Goal: Task Accomplishment & Management: Use online tool/utility

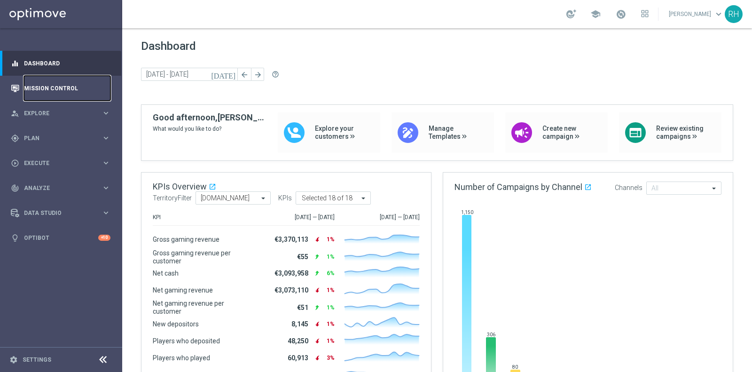
click at [45, 78] on link "Mission Control" at bounding box center [67, 88] width 86 height 25
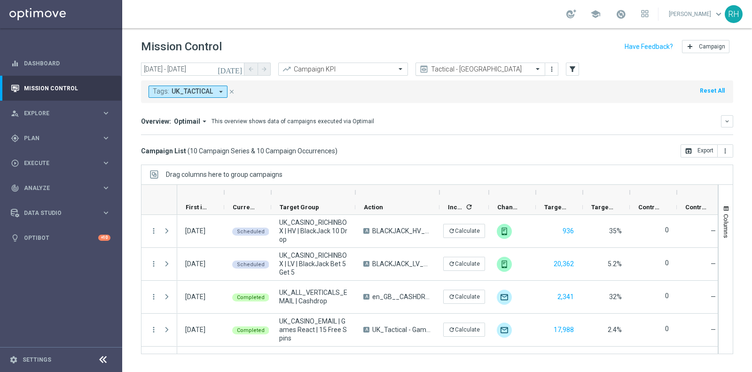
click at [450, 65] on input "text" at bounding box center [470, 69] width 101 height 8
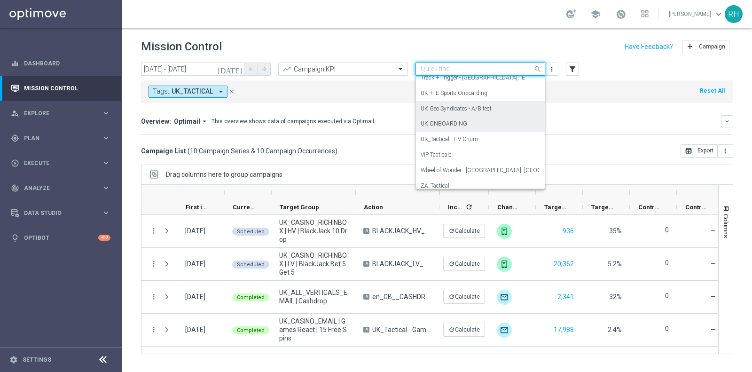
scroll to position [237, 0]
click at [460, 122] on label "UK ONBOARDING" at bounding box center [443, 125] width 47 height 8
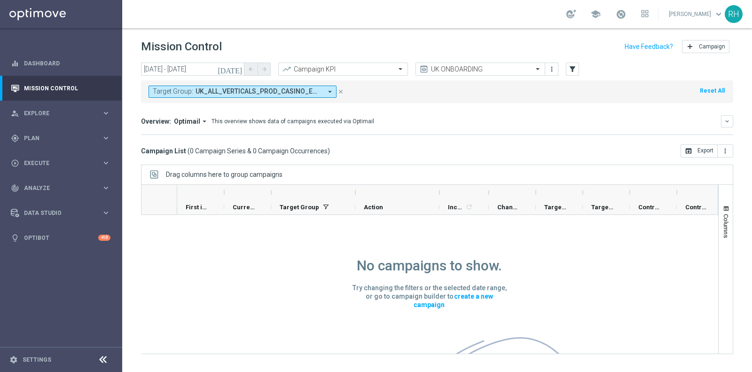
click at [243, 68] on icon "today" at bounding box center [230, 69] width 25 height 8
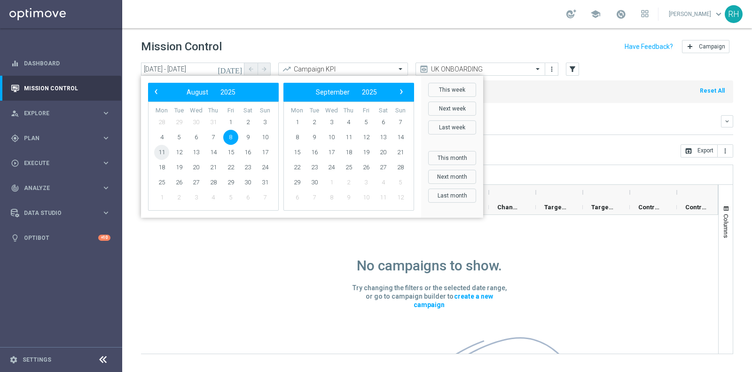
click at [167, 148] on span "11" at bounding box center [161, 152] width 15 height 15
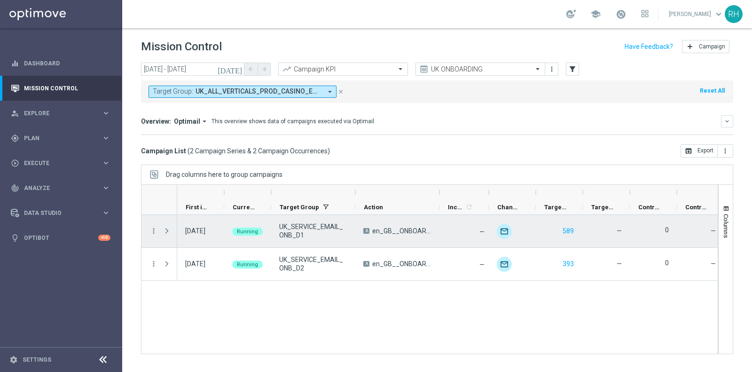
click at [167, 231] on span "Press SPACE to select this row." at bounding box center [167, 231] width 8 height 8
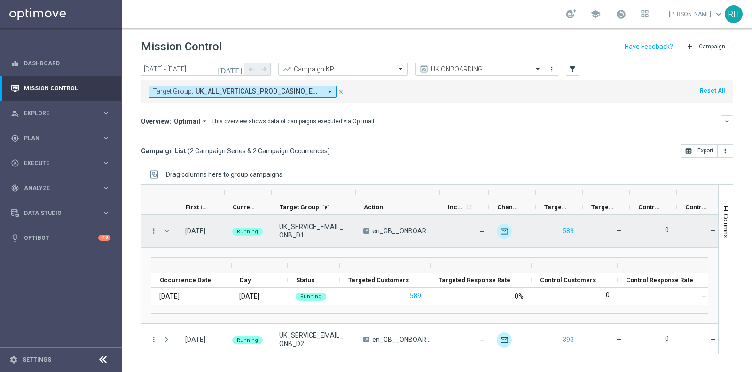
click at [167, 231] on span "Press SPACE to select this row." at bounding box center [167, 231] width 8 height 8
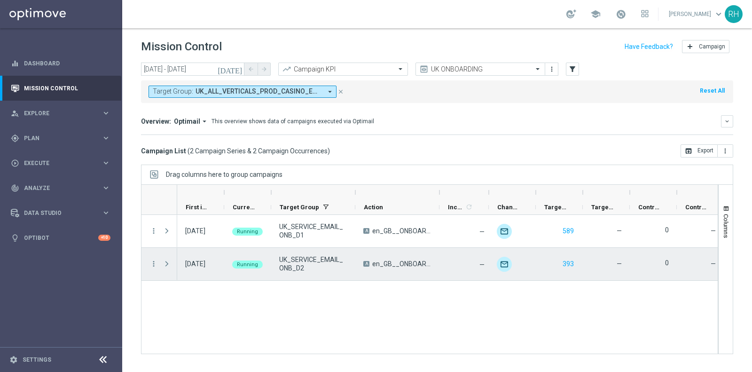
click at [165, 266] on span "Press SPACE to select this row." at bounding box center [167, 264] width 8 height 8
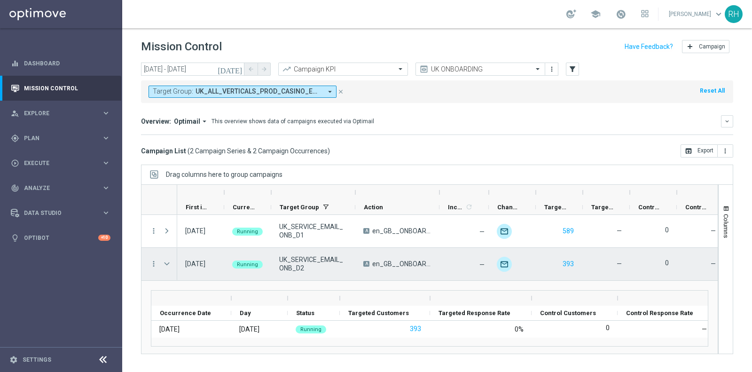
click at [165, 266] on span "Press SPACE to select this row." at bounding box center [167, 264] width 8 height 8
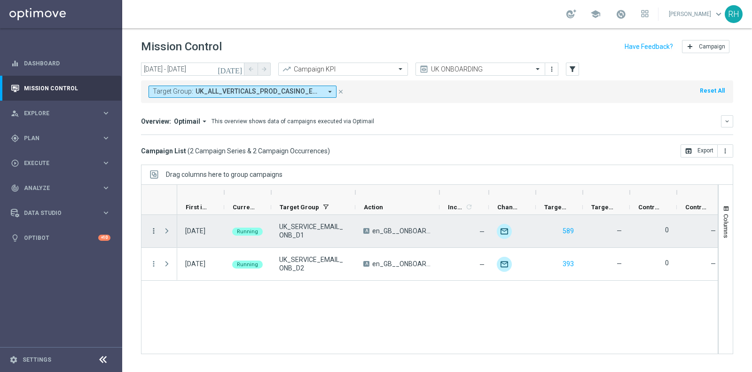
click at [155, 227] on icon "more_vert" at bounding box center [153, 230] width 8 height 8
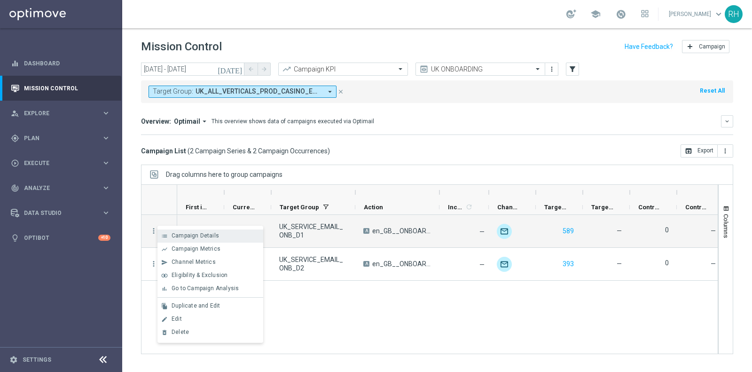
click at [188, 234] on span "Campaign Details" at bounding box center [194, 235] width 47 height 7
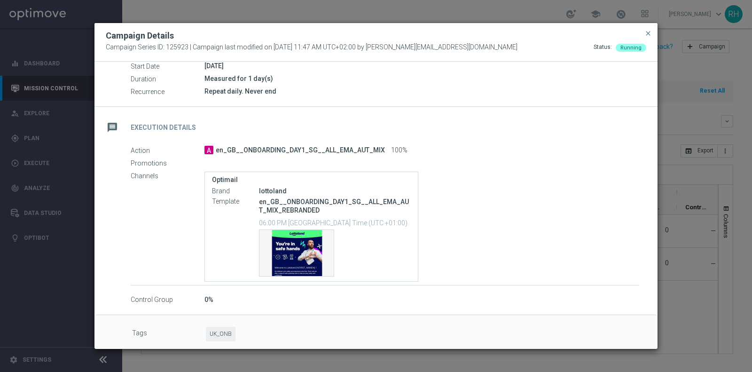
scroll to position [115, 0]
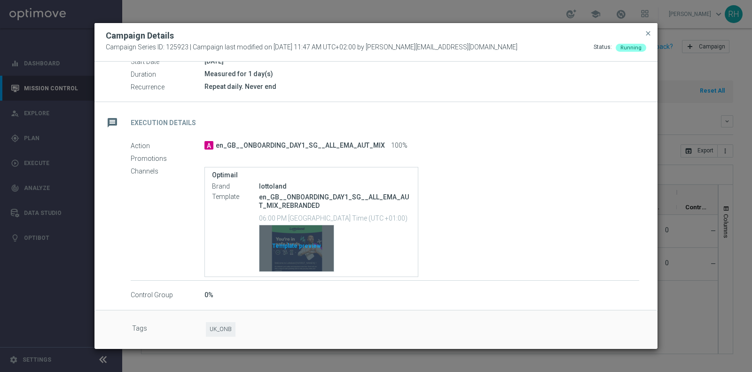
click at [284, 234] on div "Template preview" at bounding box center [296, 248] width 74 height 46
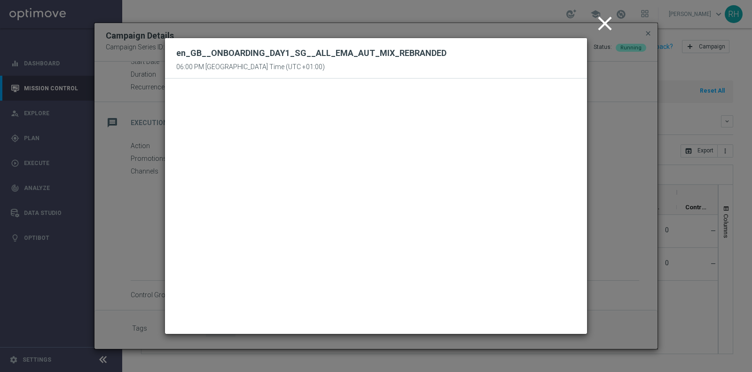
click at [607, 22] on icon "close" at bounding box center [604, 23] width 23 height 23
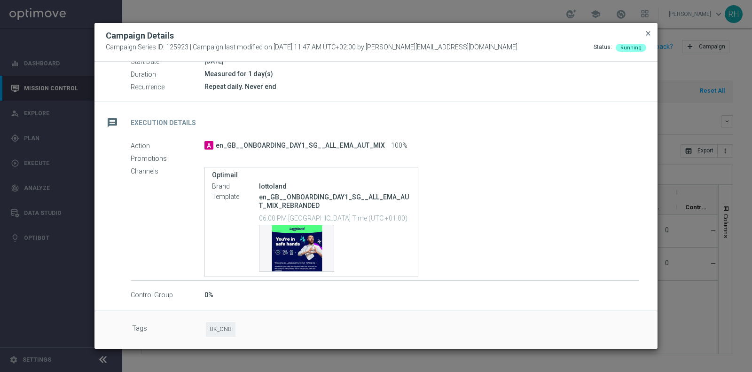
click at [644, 31] on span "close" at bounding box center [648, 34] width 8 height 8
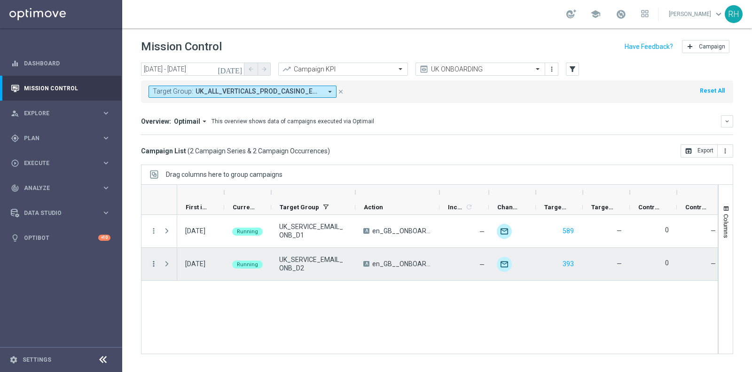
click at [154, 263] on icon "more_vert" at bounding box center [153, 263] width 8 height 8
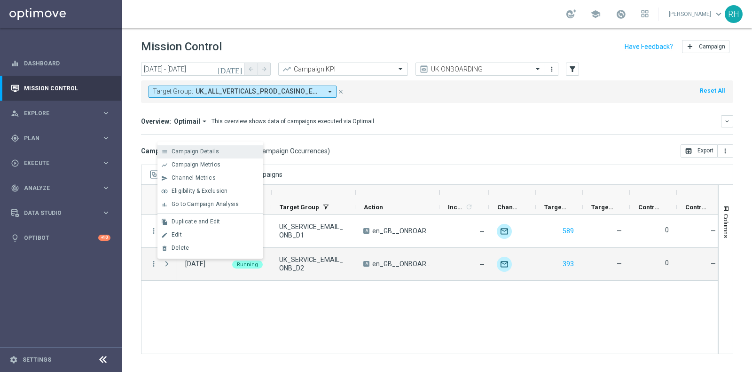
click at [215, 156] on div "list Campaign Details" at bounding box center [210, 151] width 106 height 13
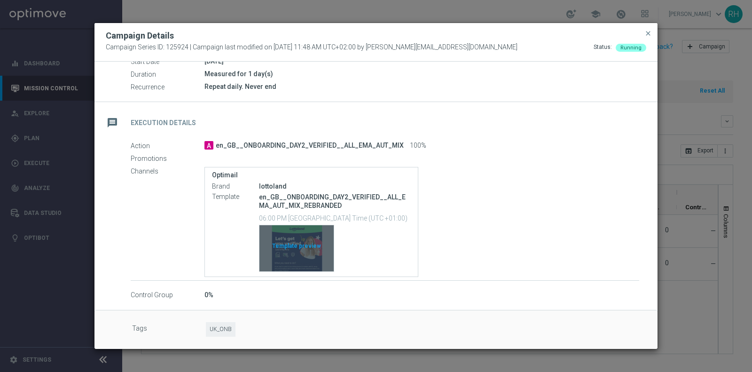
click at [284, 260] on div "Template preview" at bounding box center [296, 248] width 74 height 46
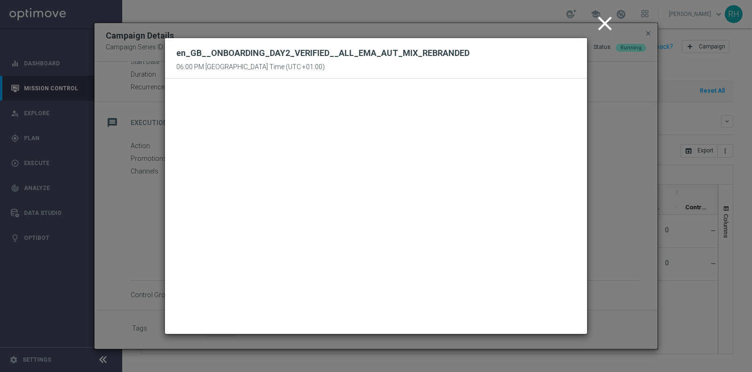
click at [604, 25] on icon "close" at bounding box center [604, 23] width 23 height 23
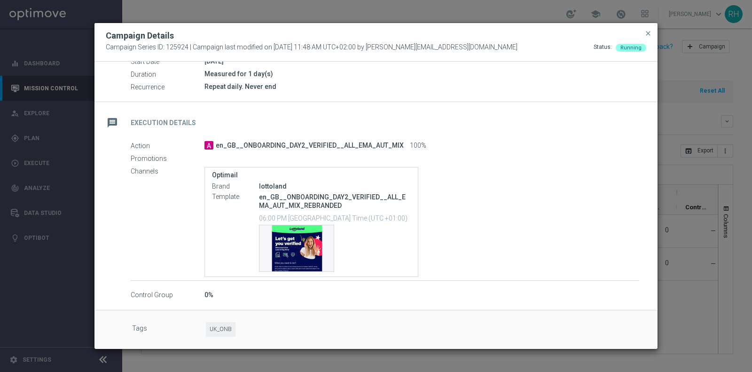
click at [223, 326] on span "UK_ONB" at bounding box center [221, 329] width 30 height 15
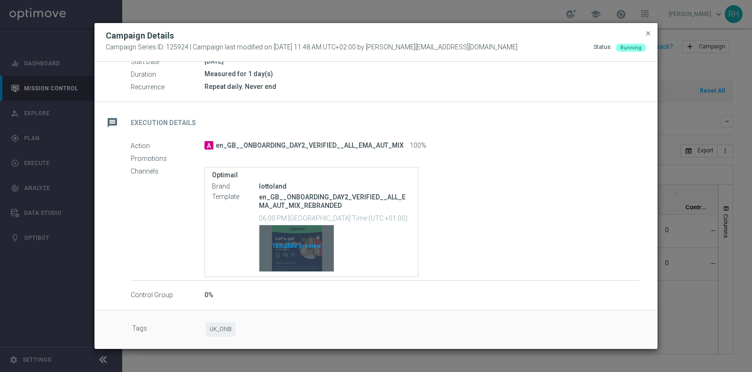
click at [305, 233] on div "Template preview" at bounding box center [296, 248] width 74 height 46
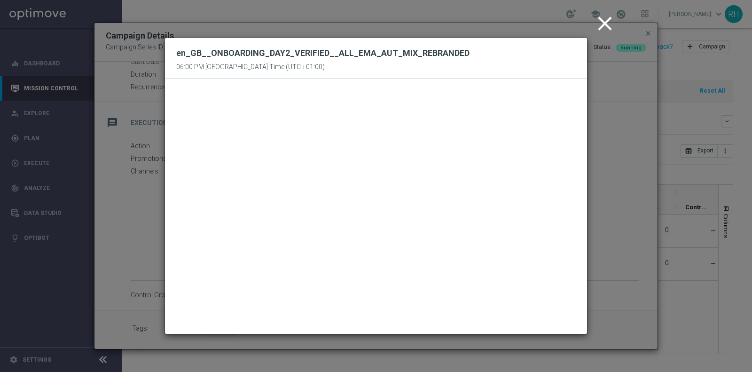
click at [606, 25] on icon "close" at bounding box center [604, 23] width 23 height 23
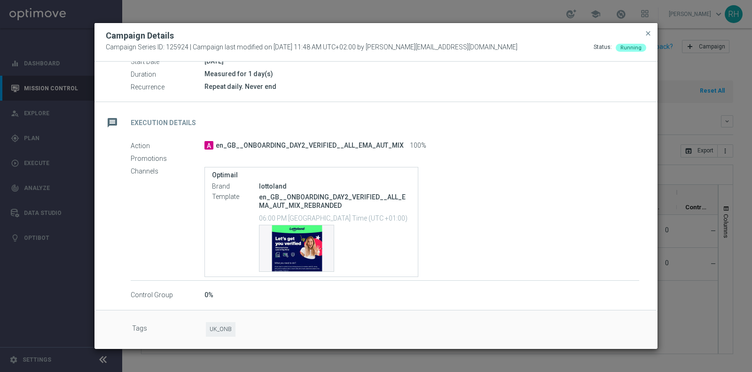
click at [647, 28] on button "close" at bounding box center [647, 33] width 9 height 11
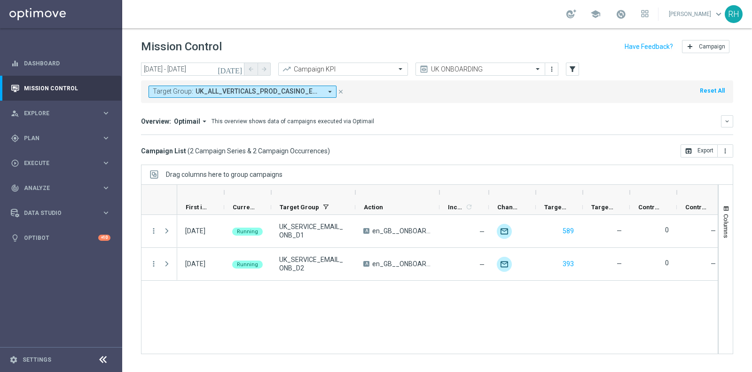
click at [239, 67] on icon "today" at bounding box center [230, 69] width 25 height 8
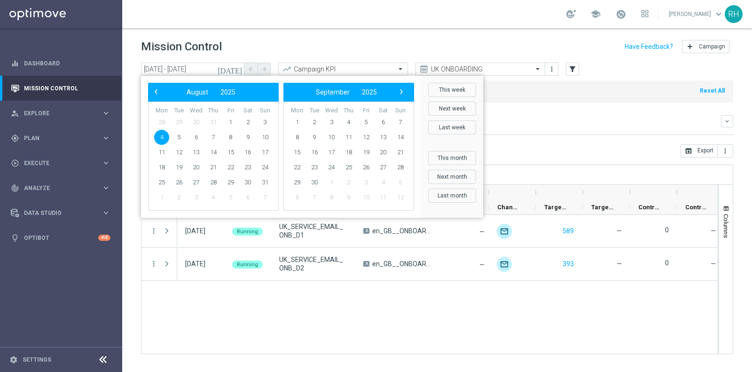
type input "04 Aug 2025 - 11 Aug 2025"
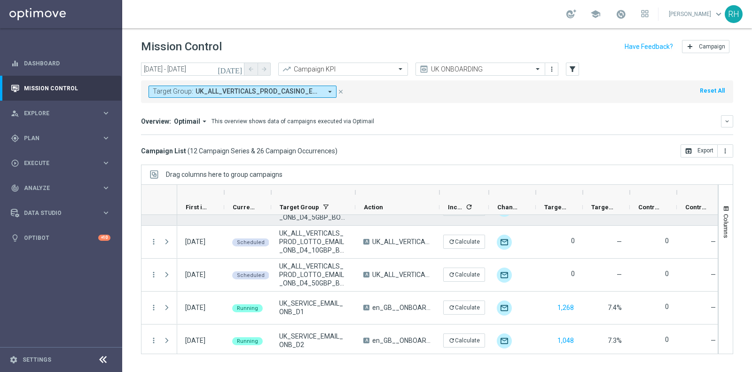
scroll to position [255, 0]
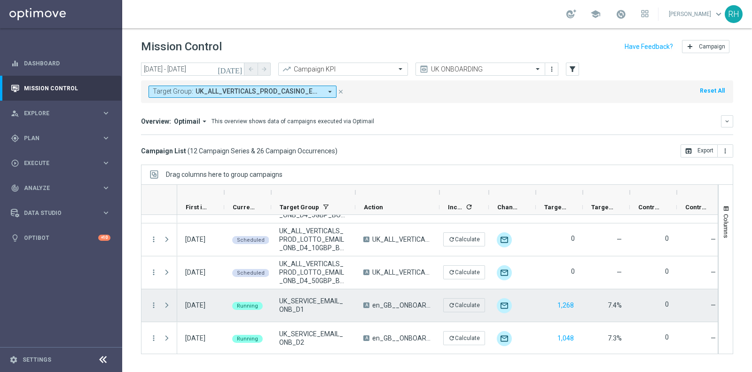
click at [167, 306] on span "Press SPACE to select this row." at bounding box center [167, 305] width 8 height 8
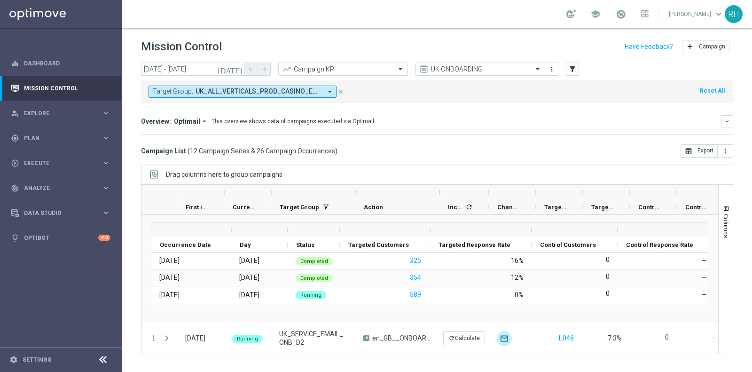
scroll to position [364, 0]
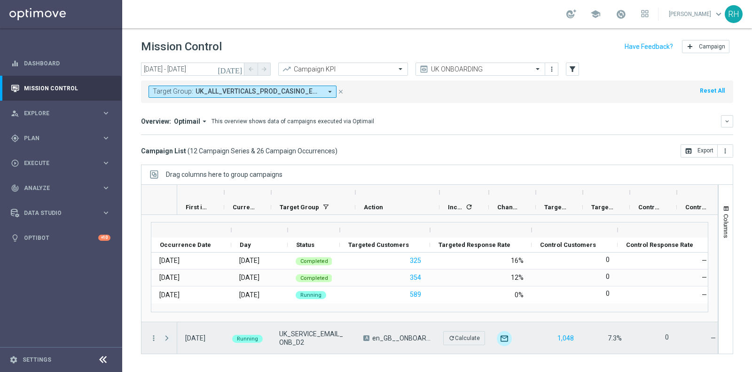
click at [169, 338] on span "Press SPACE to select this row." at bounding box center [167, 338] width 8 height 8
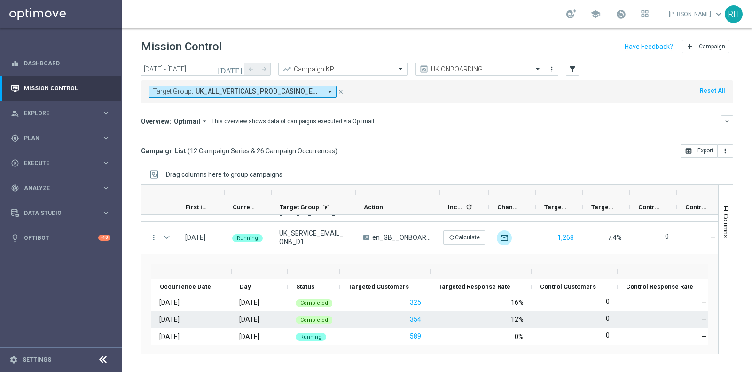
scroll to position [474, 0]
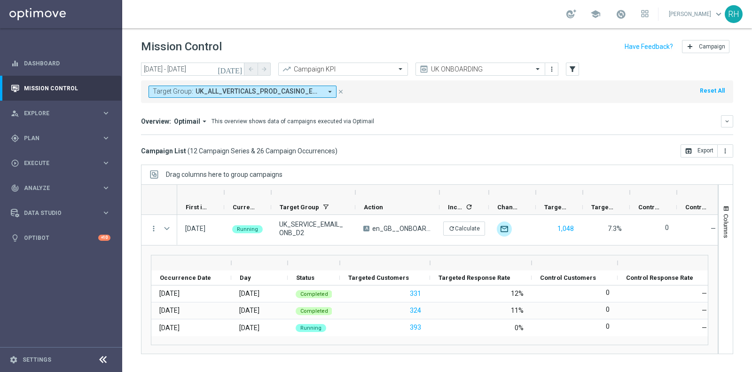
click at [424, 122] on div "Overview: Optimail arrow_drop_down This overview shows data of campaigns execut…" at bounding box center [431, 121] width 580 height 8
click at [72, 140] on span "Plan" at bounding box center [63, 138] width 78 height 6
click at [57, 186] on span "Templates" at bounding box center [58, 186] width 67 height 6
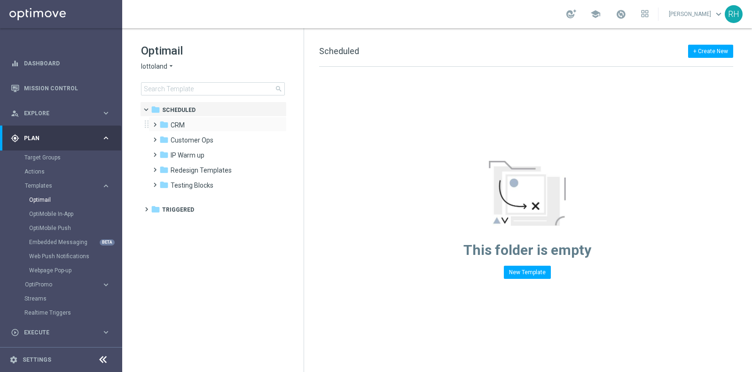
click at [168, 119] on div "folder CRM more_vert" at bounding box center [217, 124] width 138 height 15
click at [167, 121] on icon "folder" at bounding box center [163, 124] width 9 height 9
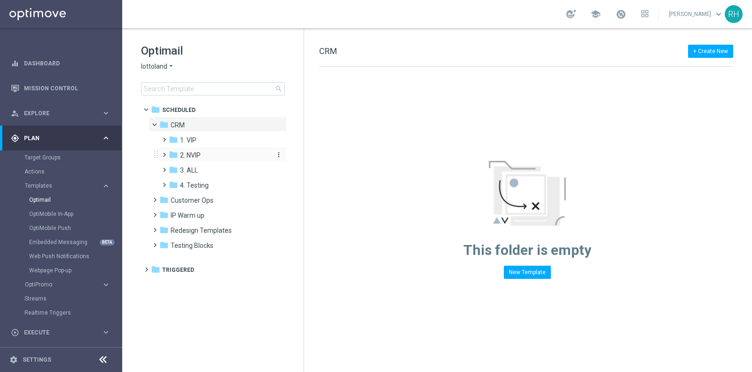
click at [186, 152] on span "2. NVIP" at bounding box center [190, 155] width 21 height 8
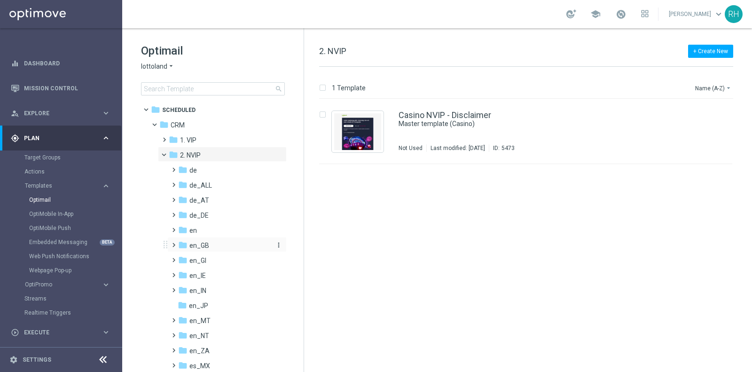
click at [199, 240] on div "folder en_GB" at bounding box center [224, 245] width 92 height 11
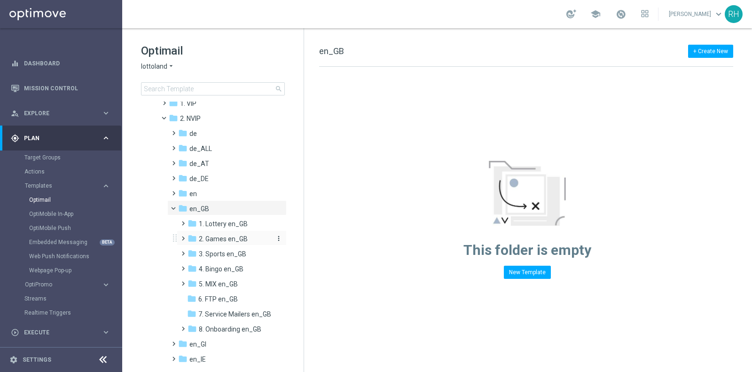
scroll to position [41, 0]
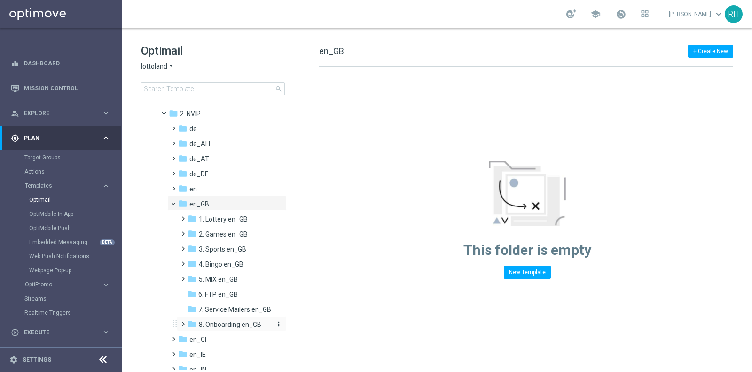
click at [223, 321] on span "8. Onboarding en_GB" at bounding box center [230, 324] width 62 height 8
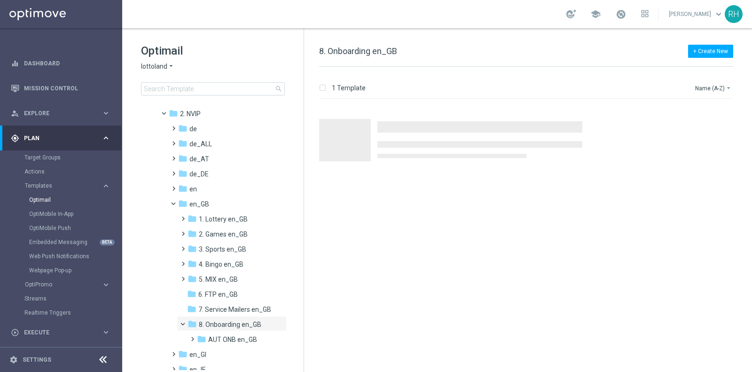
scroll to position [46, 0]
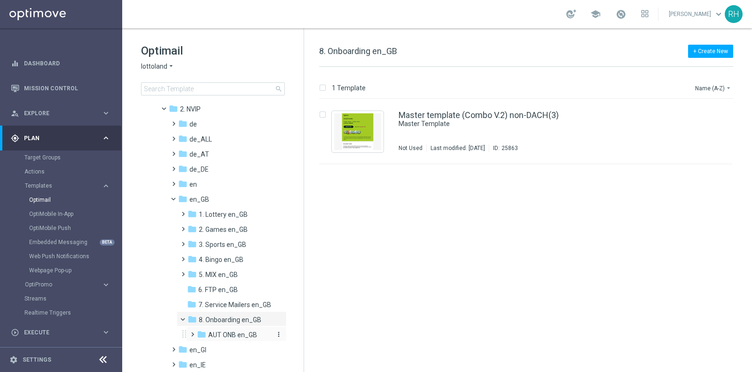
click at [211, 330] on span "AUT ONB en_GB" at bounding box center [232, 334] width 49 height 8
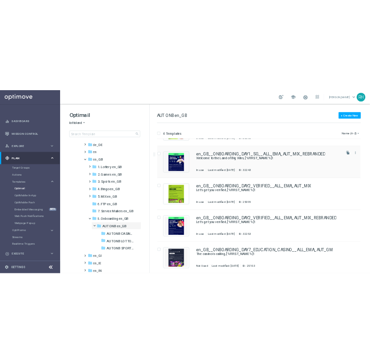
scroll to position [44, 0]
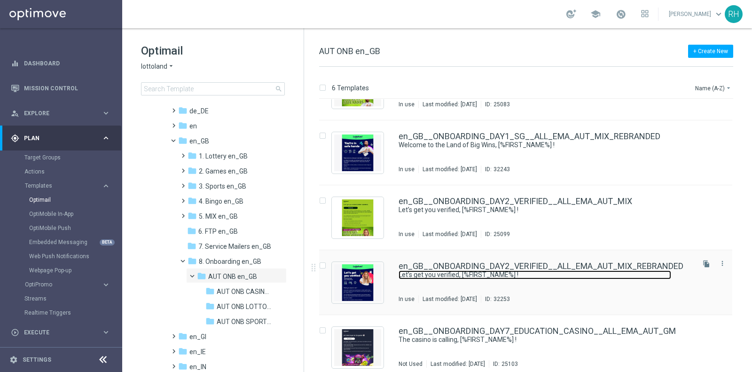
click at [587, 277] on link "Let’s get you verified, [%FIRST_NAME%] !" at bounding box center [534, 274] width 272 height 9
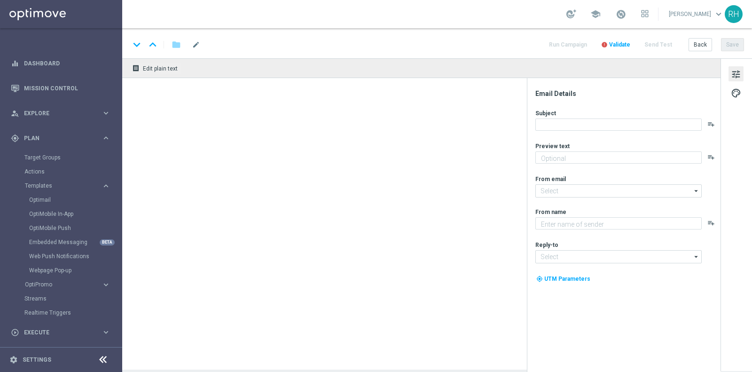
type textarea "All you need to do to get your account ready for those big wins!"
type input "[EMAIL_ADDRESS][DOMAIN_NAME]"
type textarea "Lottoland"
type input "support@lottoland.co.uk"
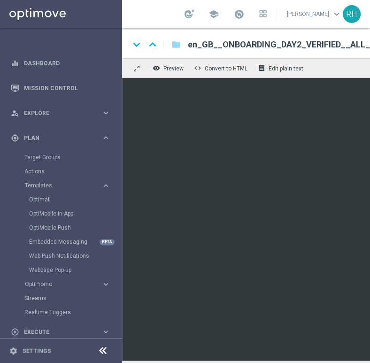
click at [101, 349] on icon at bounding box center [102, 350] width 11 height 11
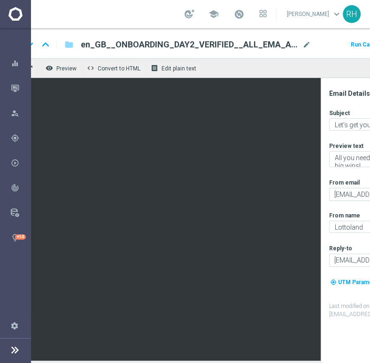
scroll to position [0, 7]
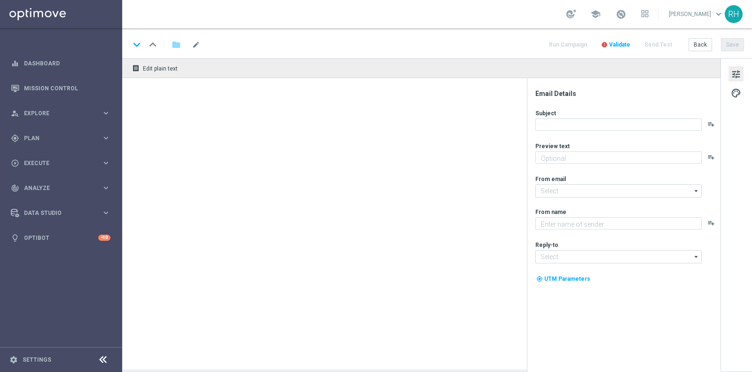
type textarea "Take a closer look at some of the helpful safety features in your Lottoland acc…"
type input "mail@crm.lottoland.com"
type textarea "Lottoland"
type input "support@lottoland.co.uk"
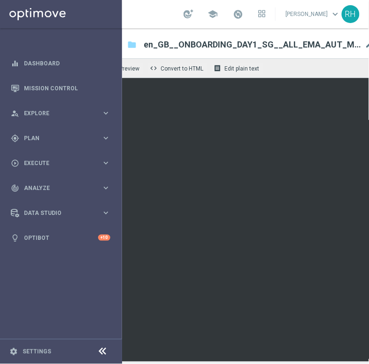
scroll to position [0, 30]
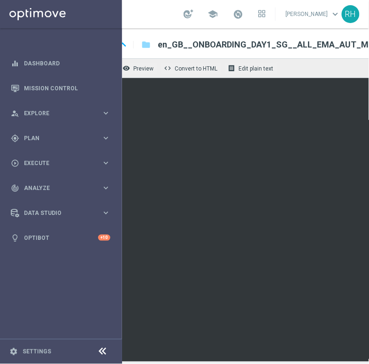
click at [99, 350] on icon at bounding box center [102, 351] width 11 height 11
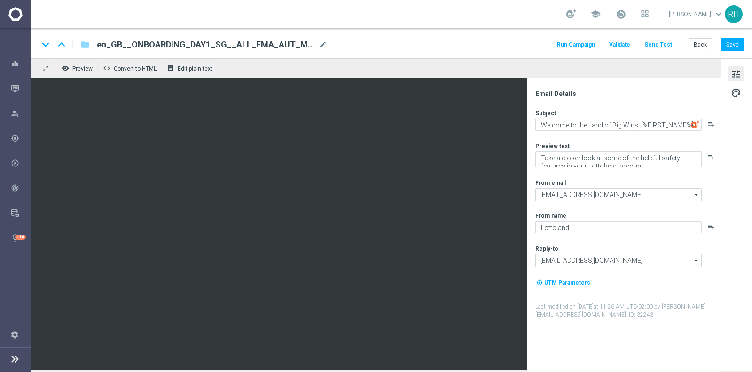
scroll to position [0, 0]
click at [372, 32] on div "keyboard_arrow_down keyboard_arrow_up folder en_GB__ONBOARDING_DAY1_SG__ALL_EMA…" at bounding box center [391, 43] width 721 height 30
click at [378, 39] on div "keyboard_arrow_down keyboard_arrow_up folder en_GB__ONBOARDING_DAY1_SG__ALL_EMA…" at bounding box center [391, 45] width 705 height 12
click at [522, 54] on div "keyboard_arrow_down keyboard_arrow_up folder en_GB__ONBOARDING_DAY1_SG__ALL_EMA…" at bounding box center [391, 43] width 721 height 30
click at [729, 49] on button "Save" at bounding box center [732, 44] width 23 height 13
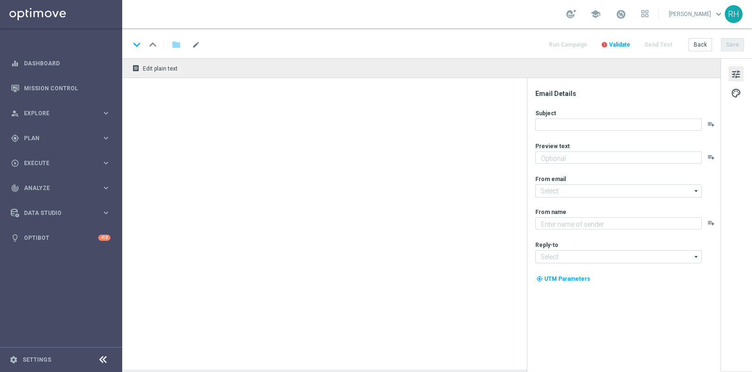
type textarea "We're so excited!"
type input "[EMAIL_ADDRESS][DOMAIN_NAME]"
type textarea "Lottoland"
type input "[EMAIL_ADDRESS][DOMAIN_NAME]"
